Goal: Task Accomplishment & Management: Use online tool/utility

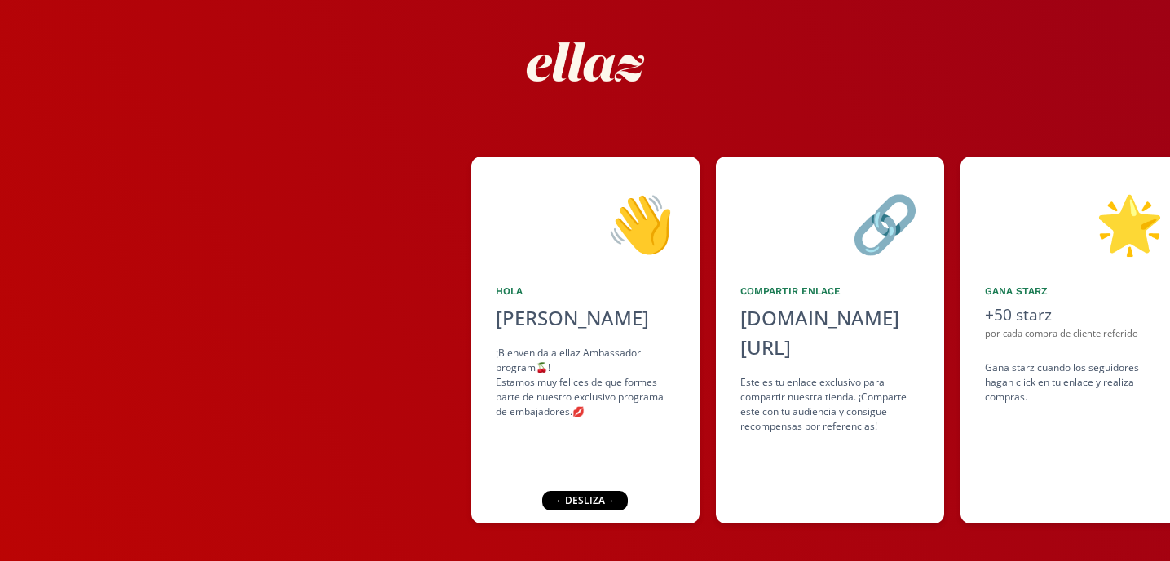
scroll to position [72, 0]
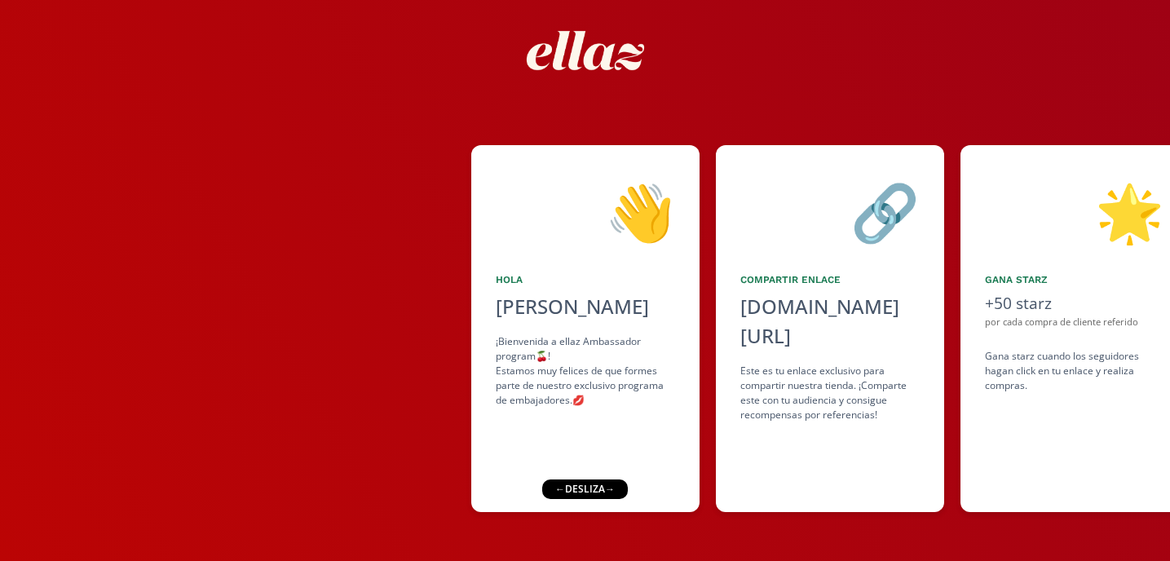
click at [589, 488] on div "← desliza →" at bounding box center [583, 489] width 86 height 20
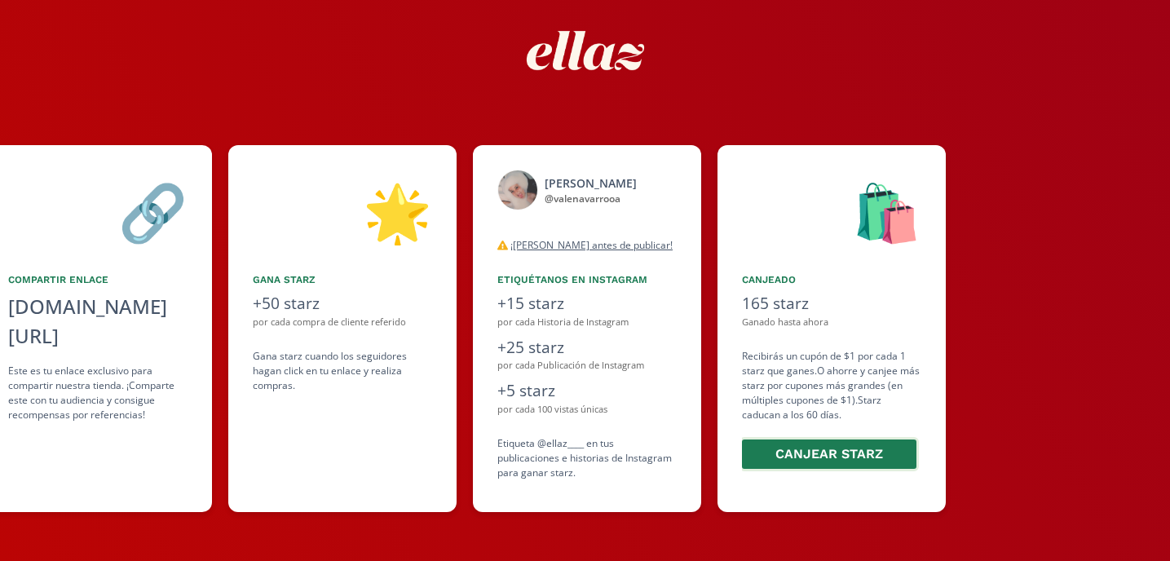
scroll to position [0, 734]
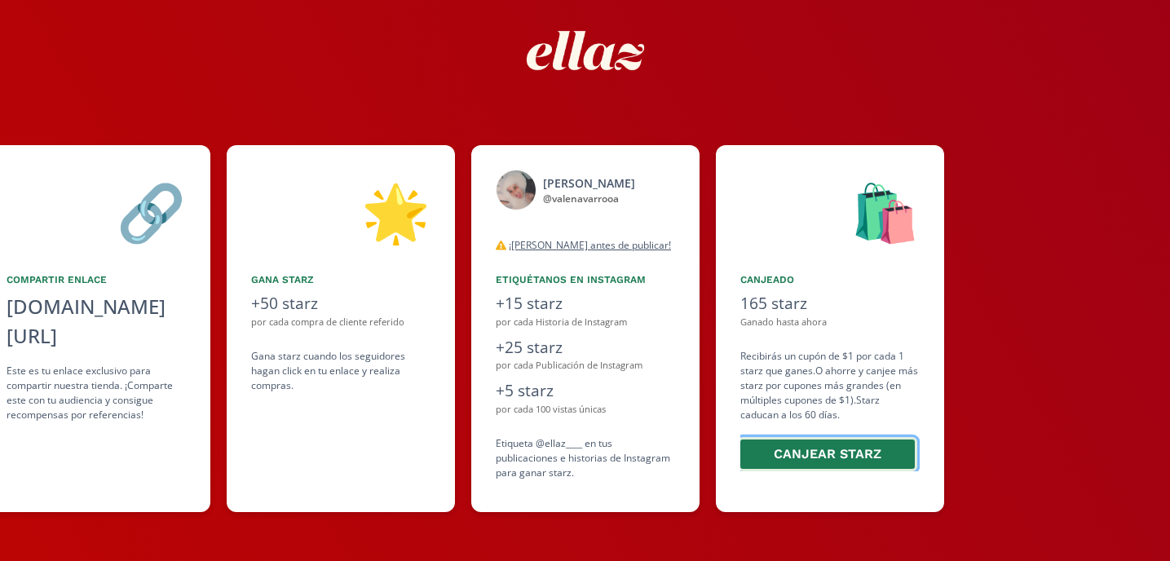
click at [846, 454] on button "Canjear starz" at bounding box center [827, 454] width 179 height 35
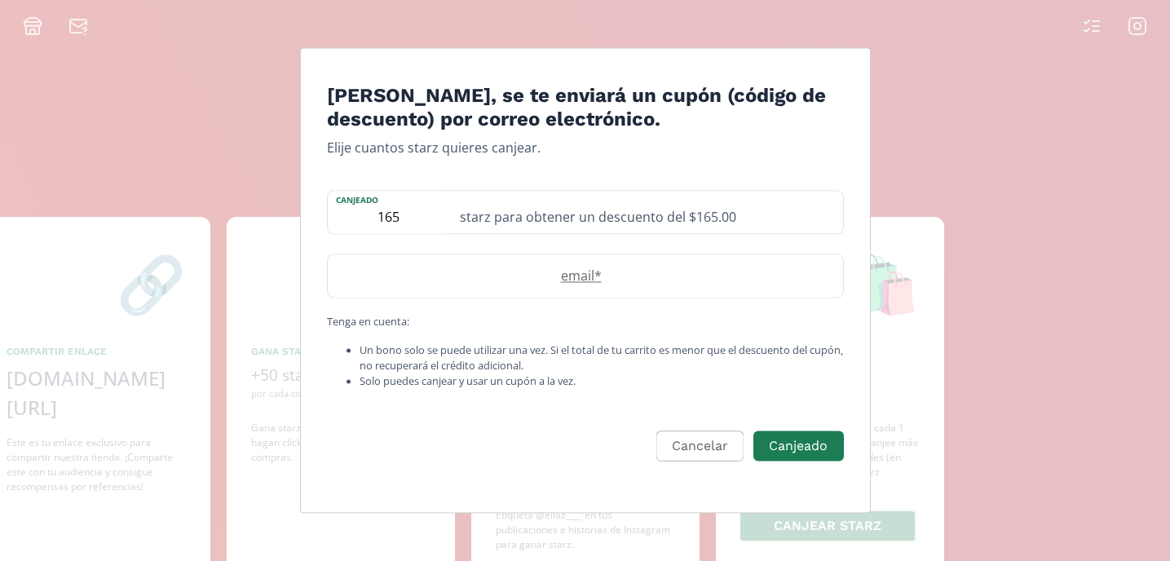
scroll to position [0, 0]
click at [705, 447] on button "Cancelar" at bounding box center [697, 446] width 92 height 35
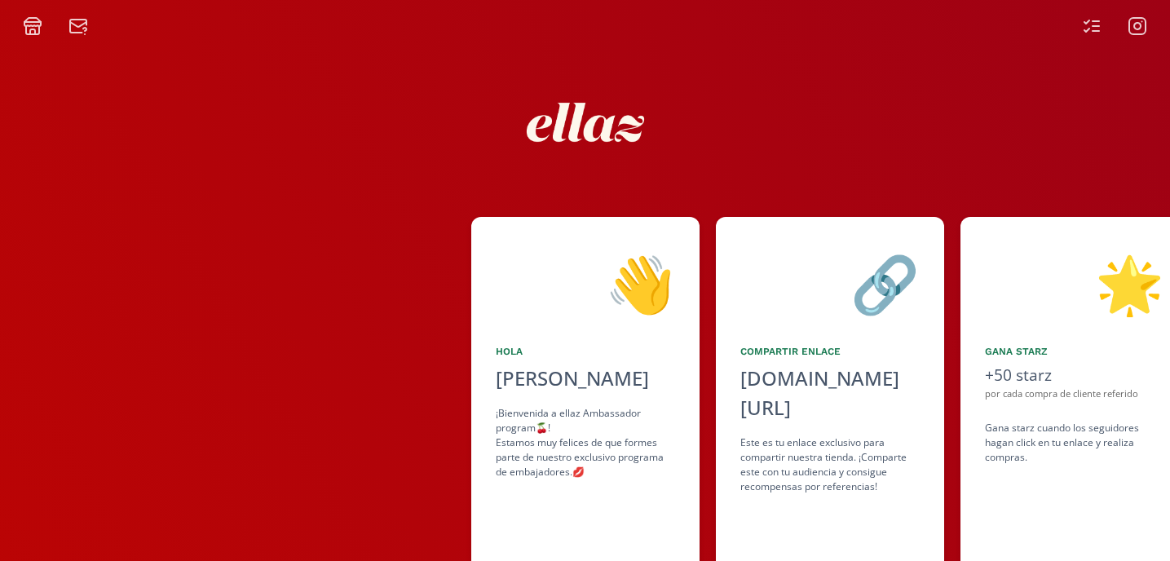
click at [1092, 29] on icon at bounding box center [1092, 26] width 20 height 20
click at [36, 29] on icon at bounding box center [33, 26] width 20 height 20
